Goal: Task Accomplishment & Management: Complete application form

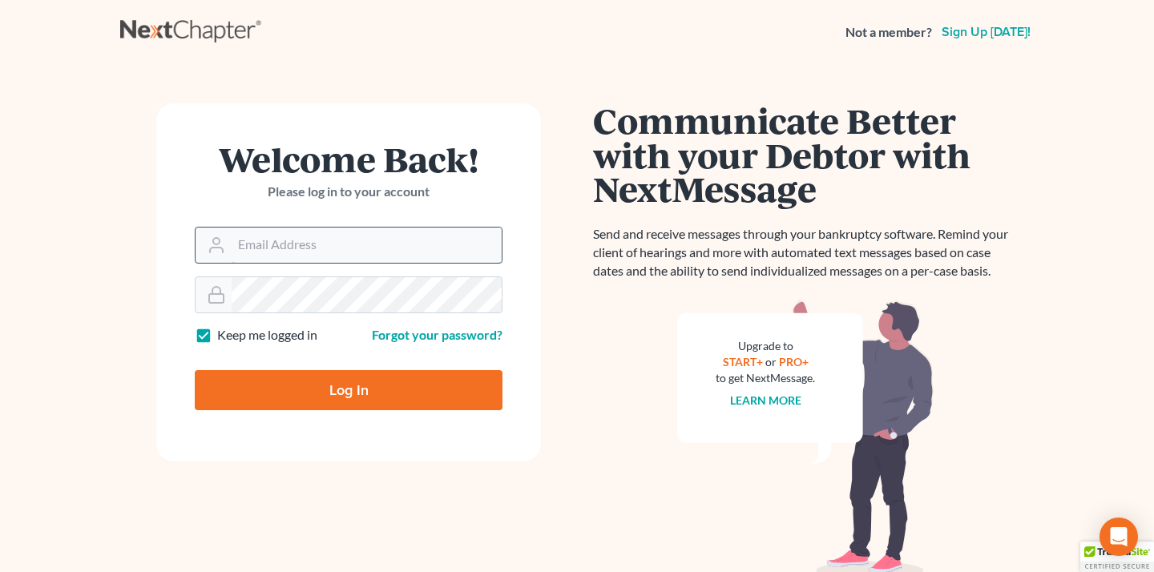
click at [434, 260] on input "Email Address" at bounding box center [367, 245] width 270 height 35
click at [426, 239] on input "Email Address" at bounding box center [367, 245] width 270 height 35
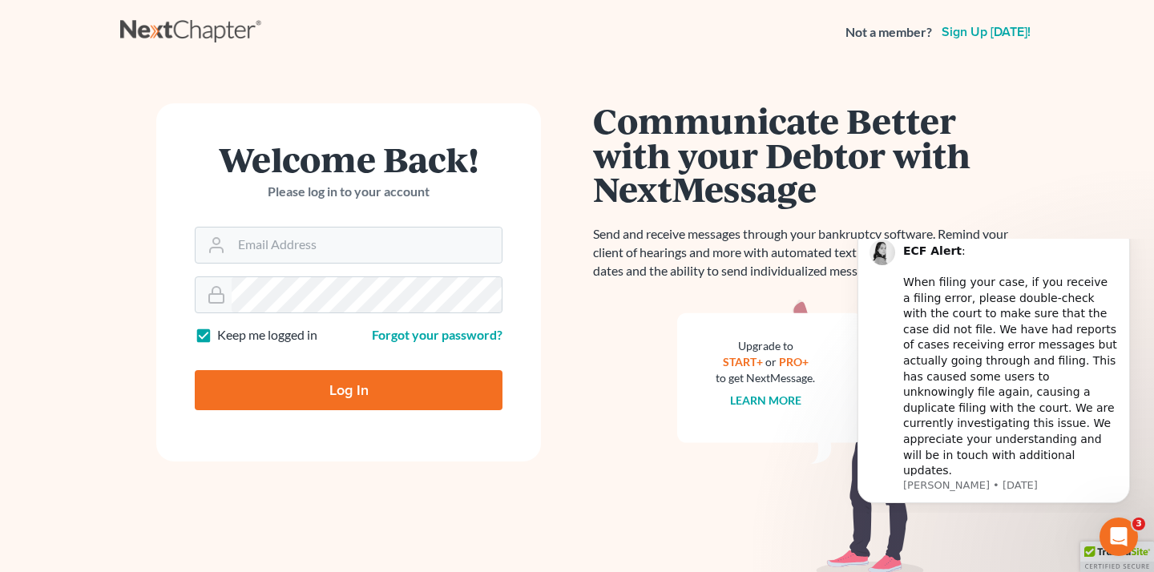
click at [418, 165] on h1 "Welcome Back!" at bounding box center [349, 159] width 308 height 34
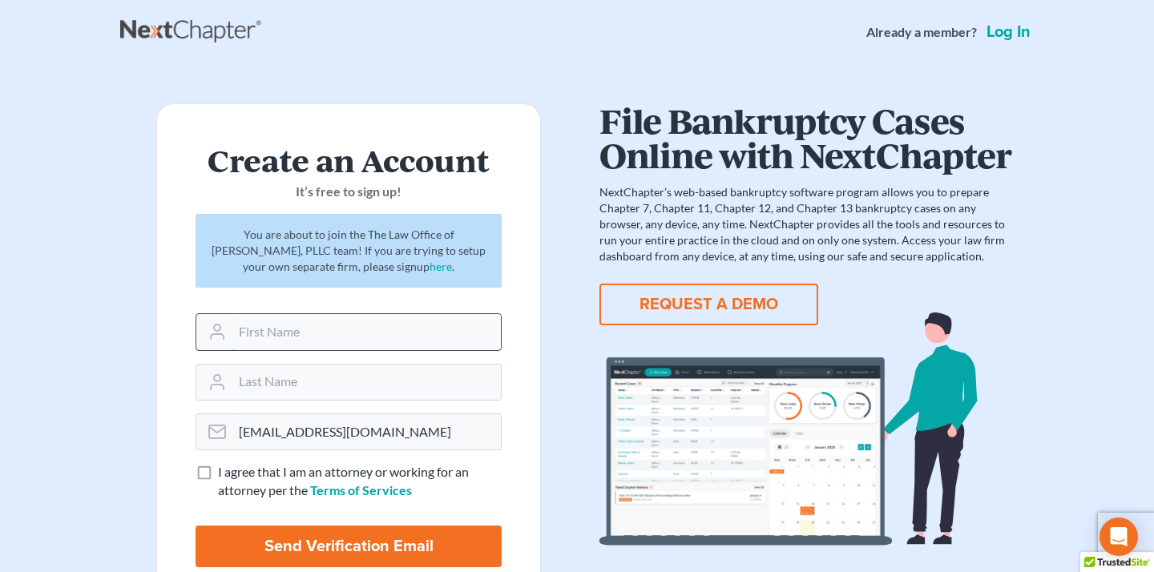
click at [399, 337] on input "text" at bounding box center [366, 331] width 269 height 35
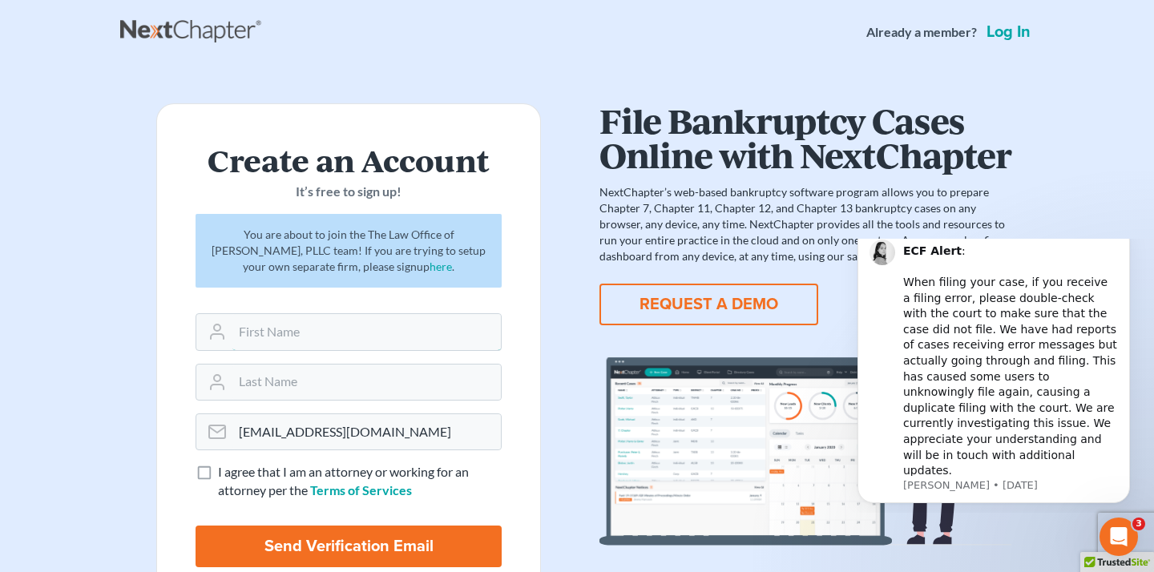
type input "Esther"
click at [354, 400] on div at bounding box center [349, 382] width 306 height 37
click at [345, 383] on input "text" at bounding box center [366, 382] width 269 height 35
type input "Lee"
click at [218, 475] on label "I agree that I am an attorney or working for an attorney per the Terms of Servi…" at bounding box center [360, 481] width 284 height 37
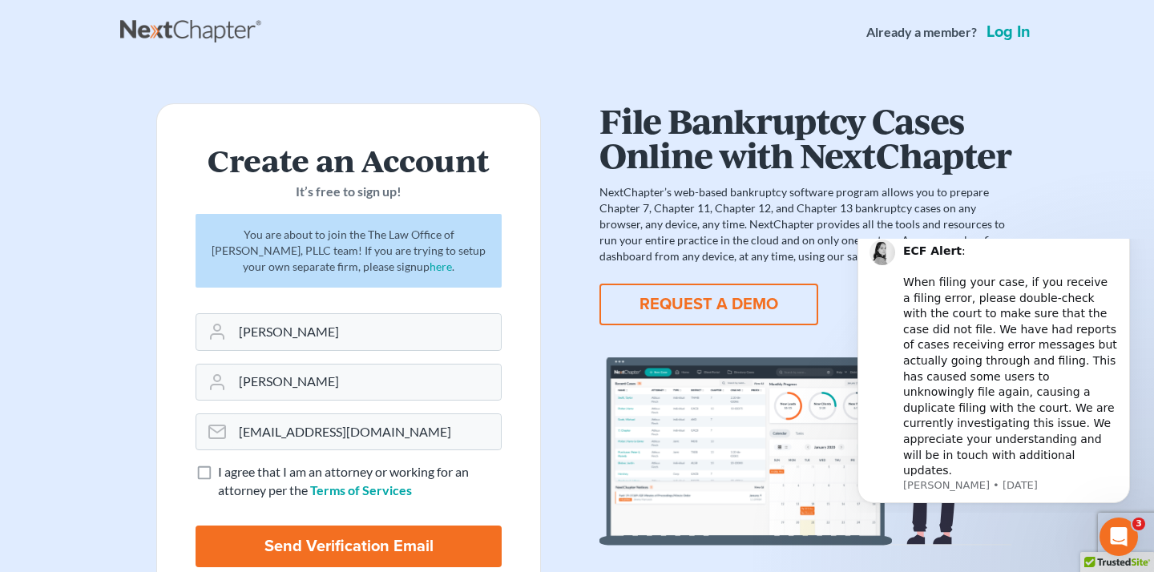
click at [224, 474] on input "I agree that I am an attorney or working for an attorney per the Terms of Servi…" at bounding box center [229, 468] width 10 height 10
checkbox input "true"
click at [250, 535] on input "Send Verification Email" at bounding box center [349, 547] width 306 height 42
type input "Thinking..."
click at [1132, 240] on button "Dismiss notification" at bounding box center [1125, 230] width 21 height 21
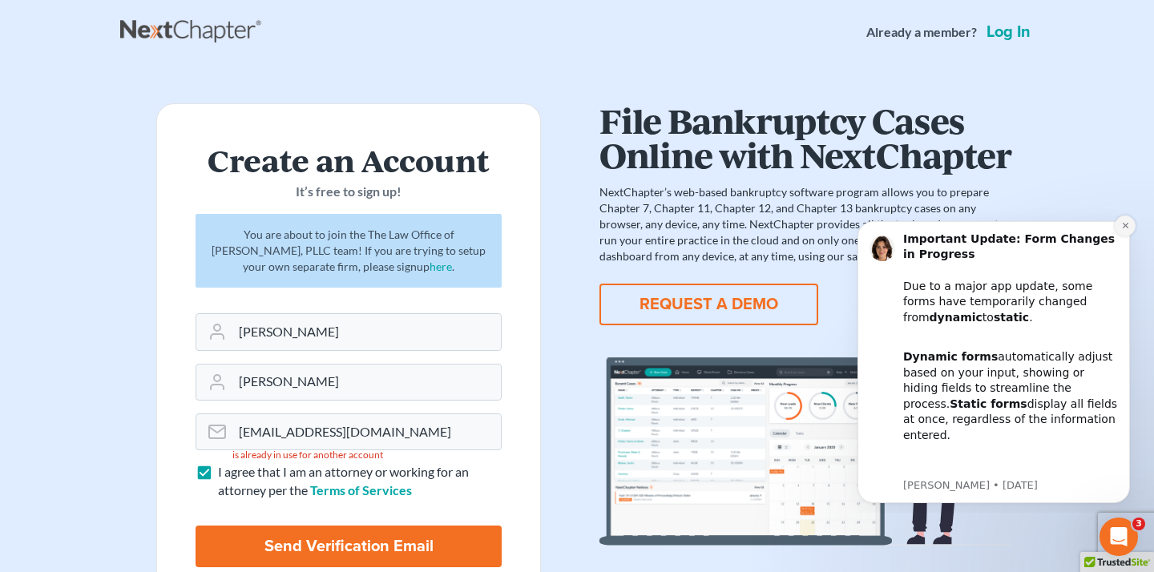
click at [1123, 227] on icon "Dismiss notification" at bounding box center [1125, 225] width 9 height 9
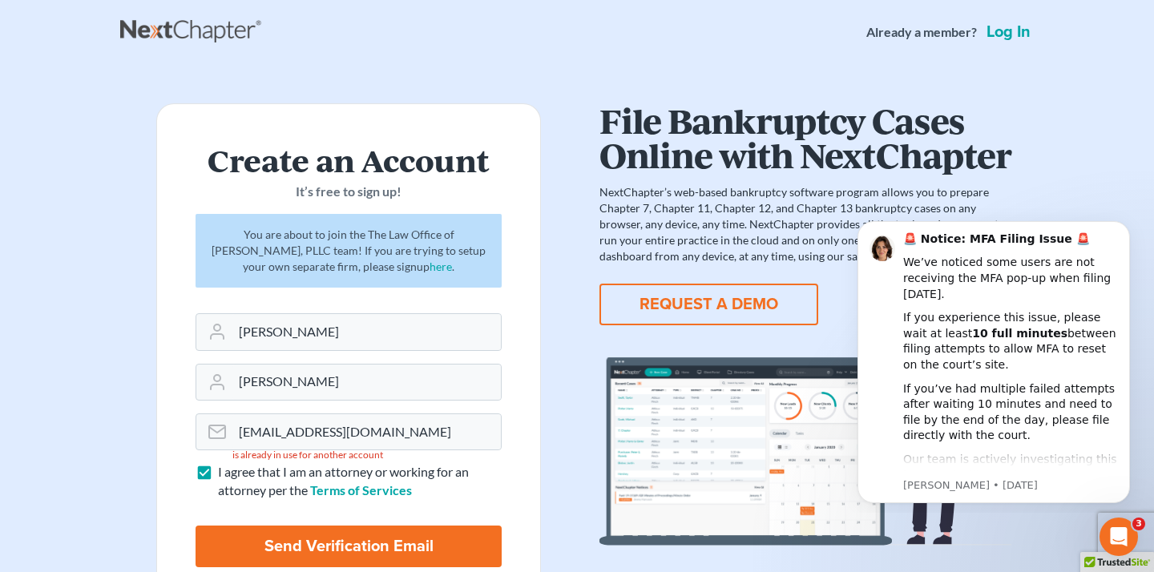
click at [1123, 227] on icon "Dismiss notification" at bounding box center [1125, 225] width 7 height 7
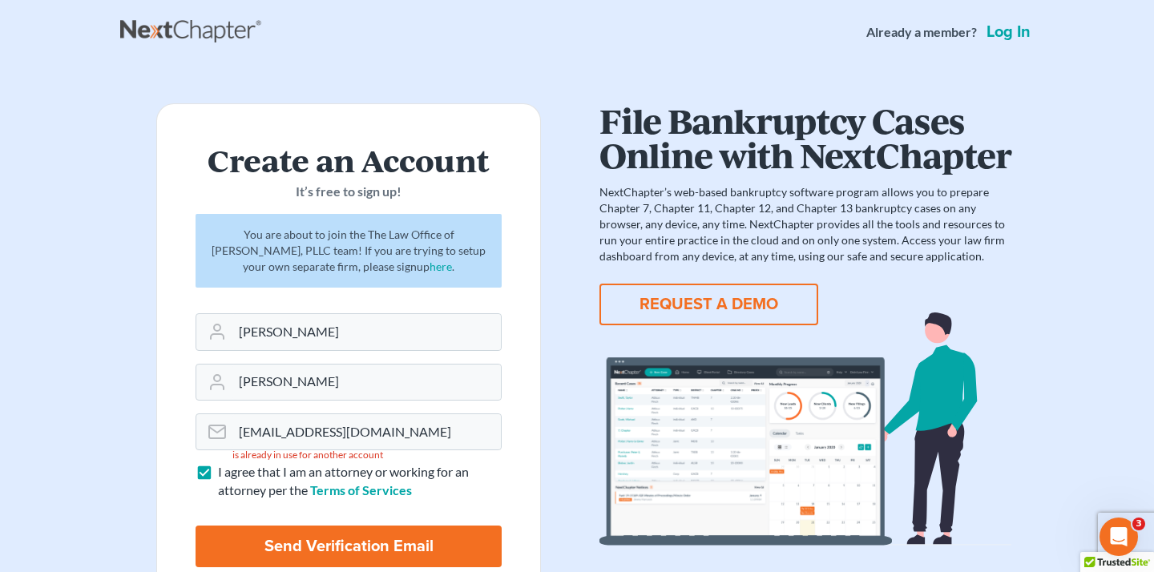
click at [998, 32] on link "Log in" at bounding box center [1009, 32] width 50 height 16
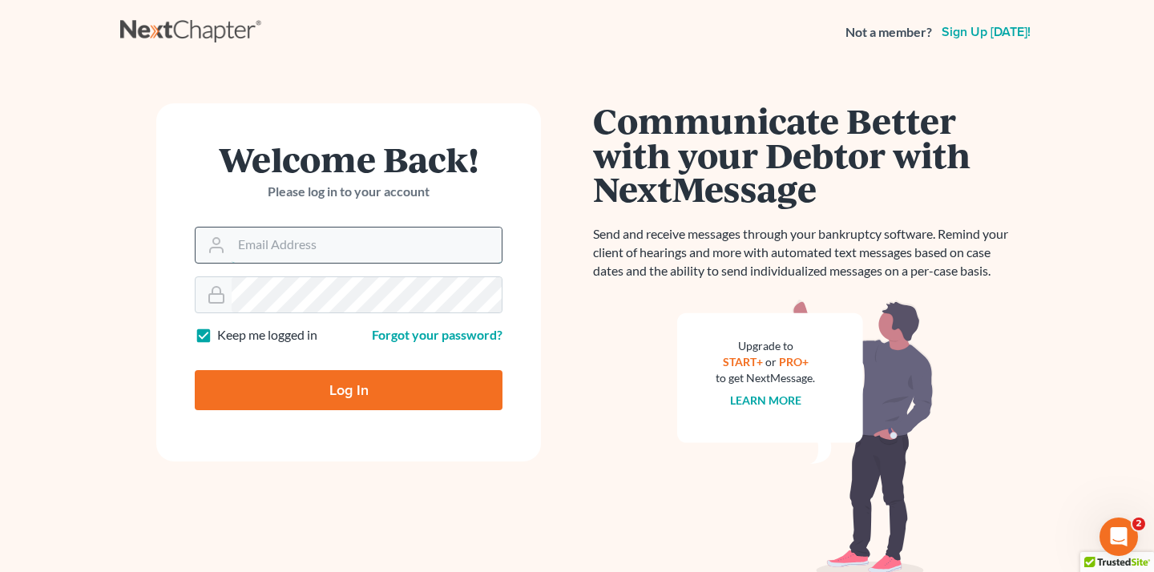
click at [453, 259] on input "Email Address" at bounding box center [367, 245] width 270 height 35
